Goal: Check status: Check status

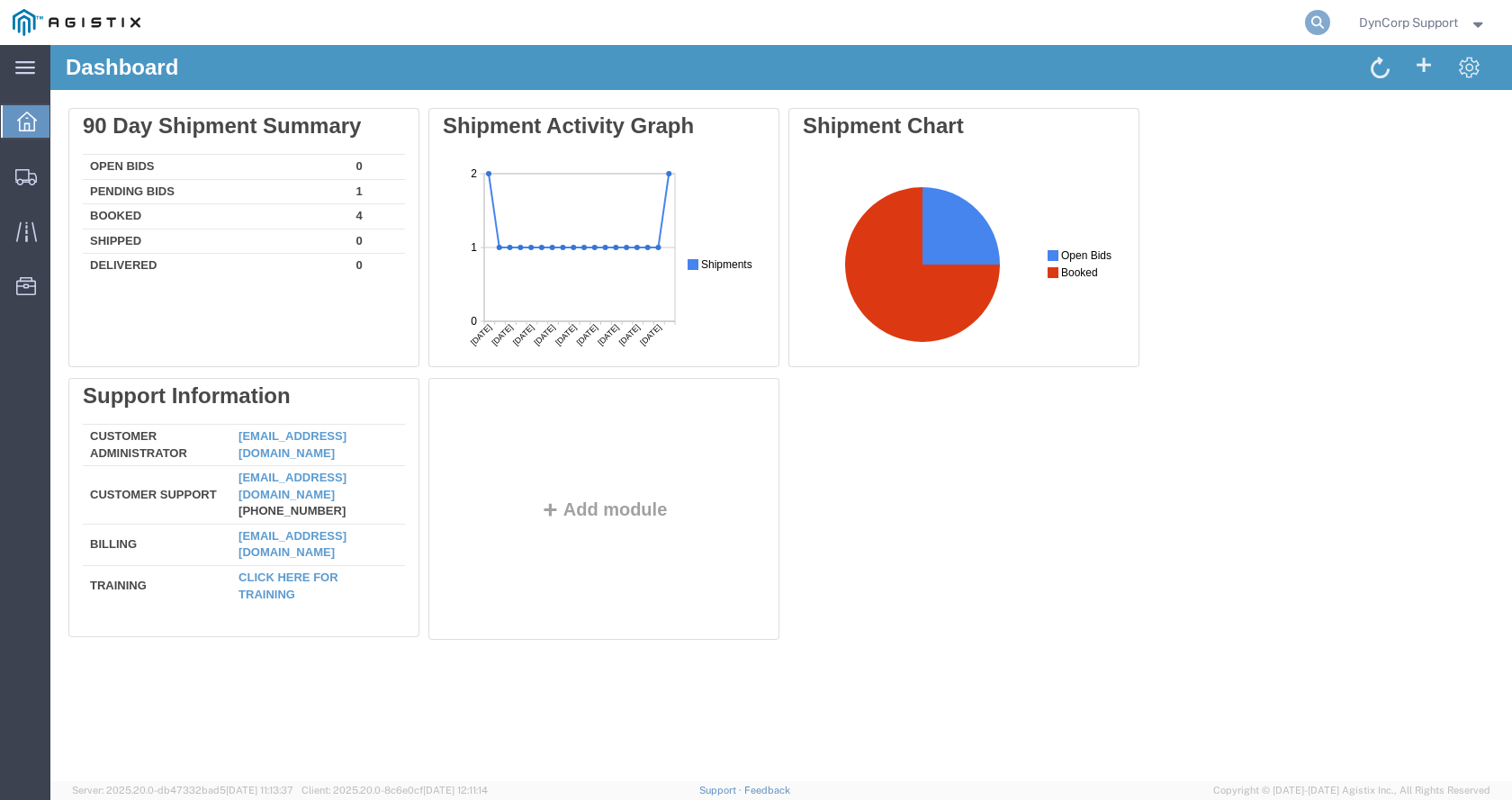
click at [1315, 22] on icon at bounding box center [1317, 22] width 25 height 25
click at [1018, 17] on input "search" at bounding box center [1032, 22] width 548 height 43
paste input "57037337"
type input "57037337"
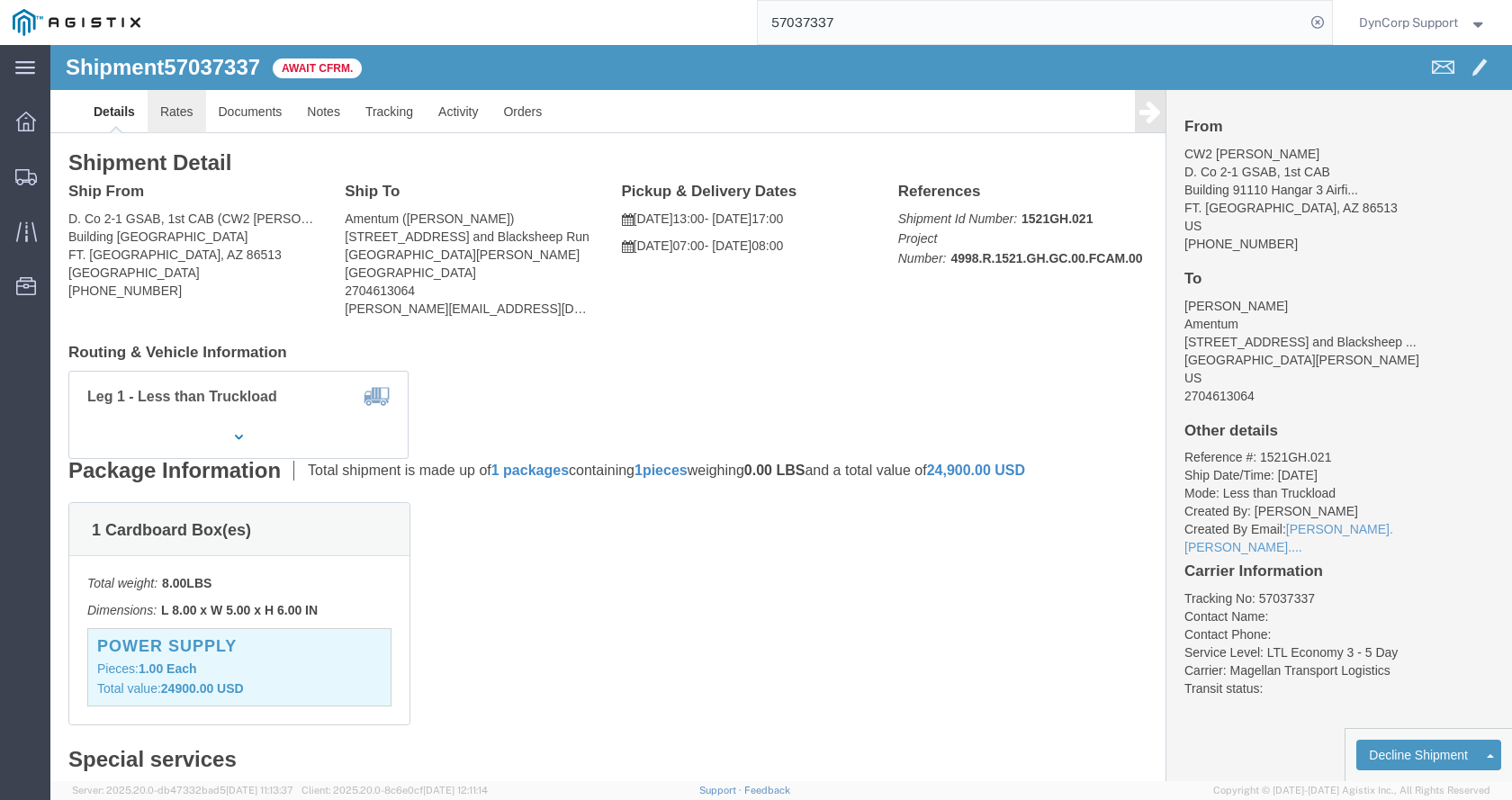
click link "Rates"
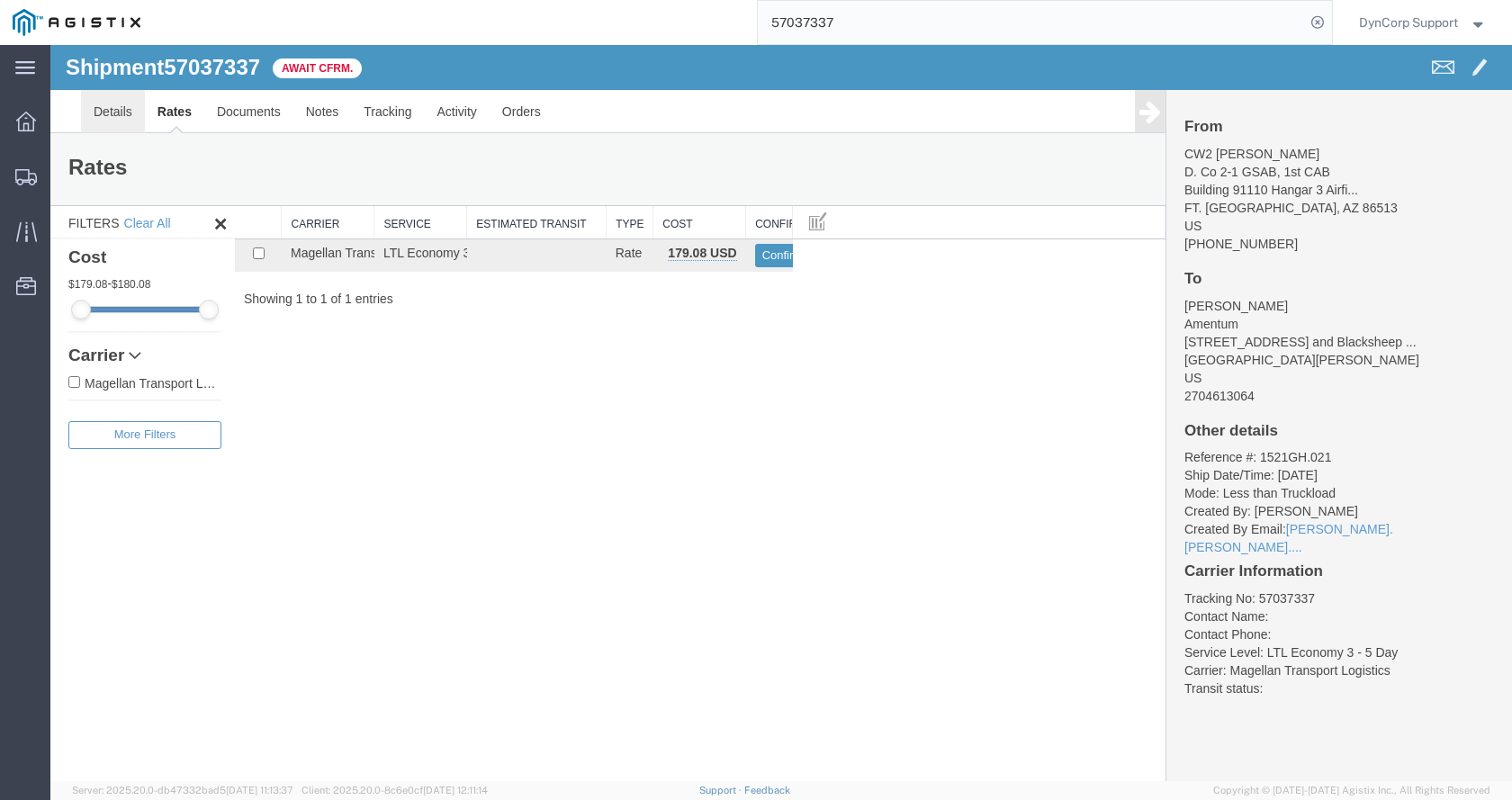
click at [142, 105] on link "Details" at bounding box center [113, 111] width 64 height 43
